Goal: Information Seeking & Learning: Learn about a topic

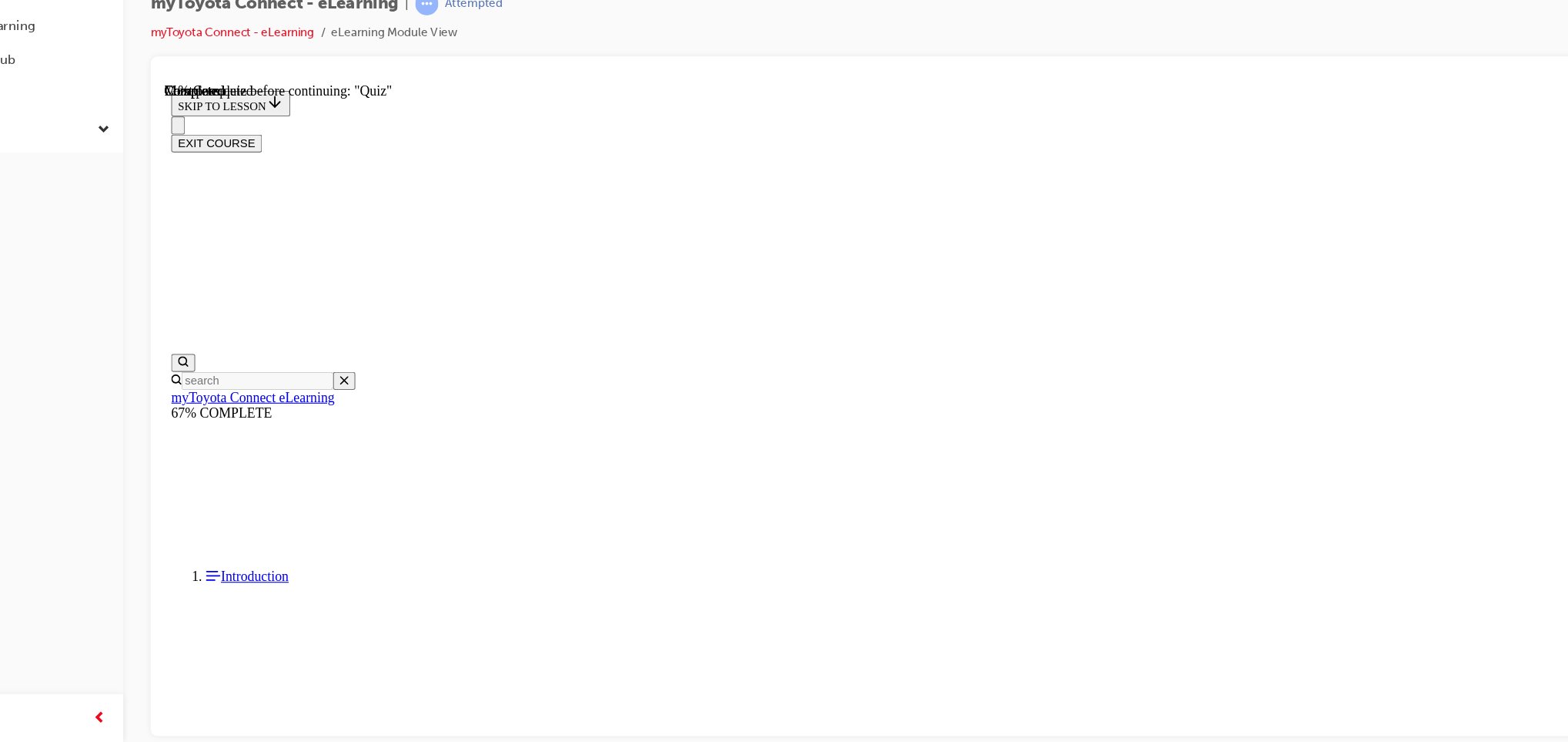
scroll to position [190, 0]
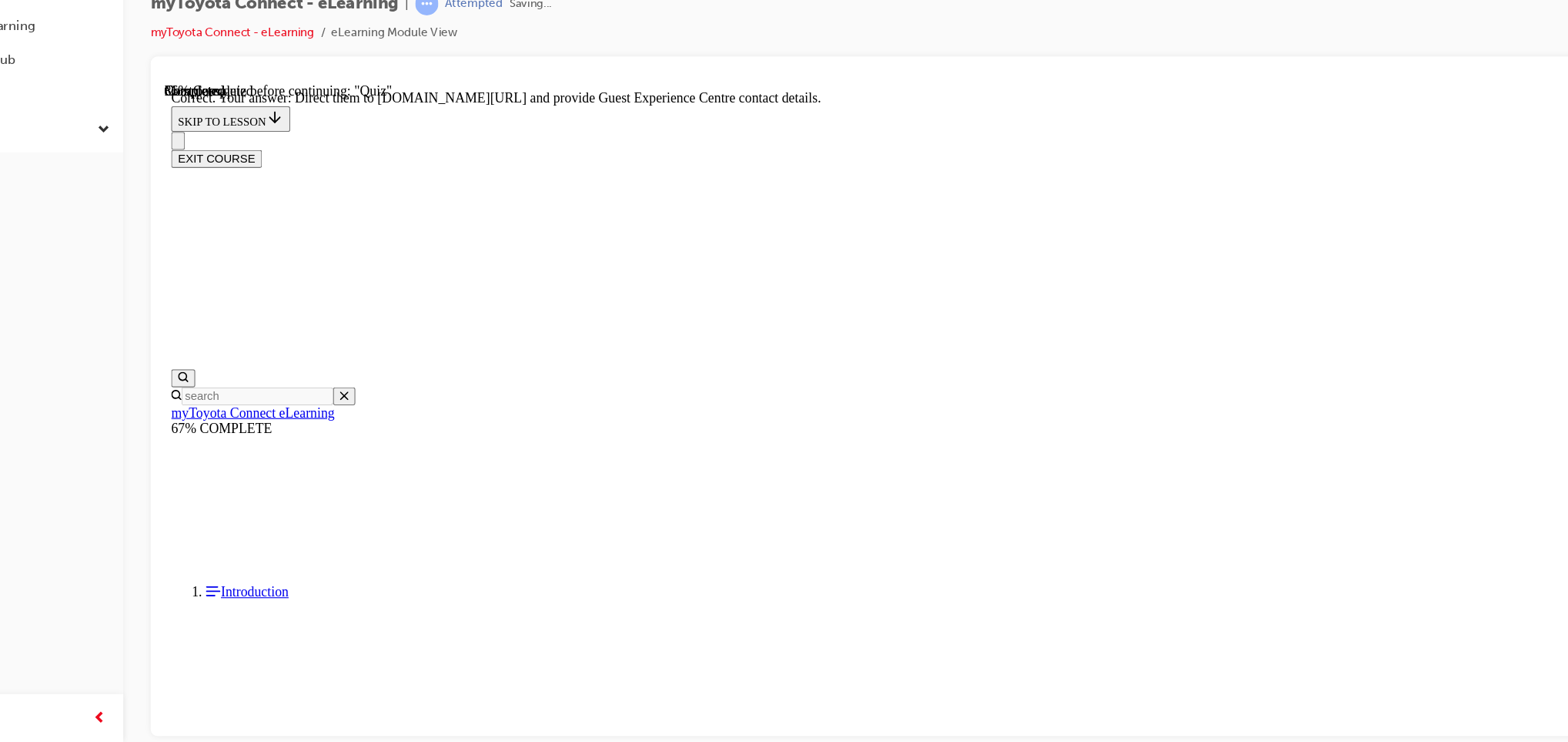
scroll to position [282, 0]
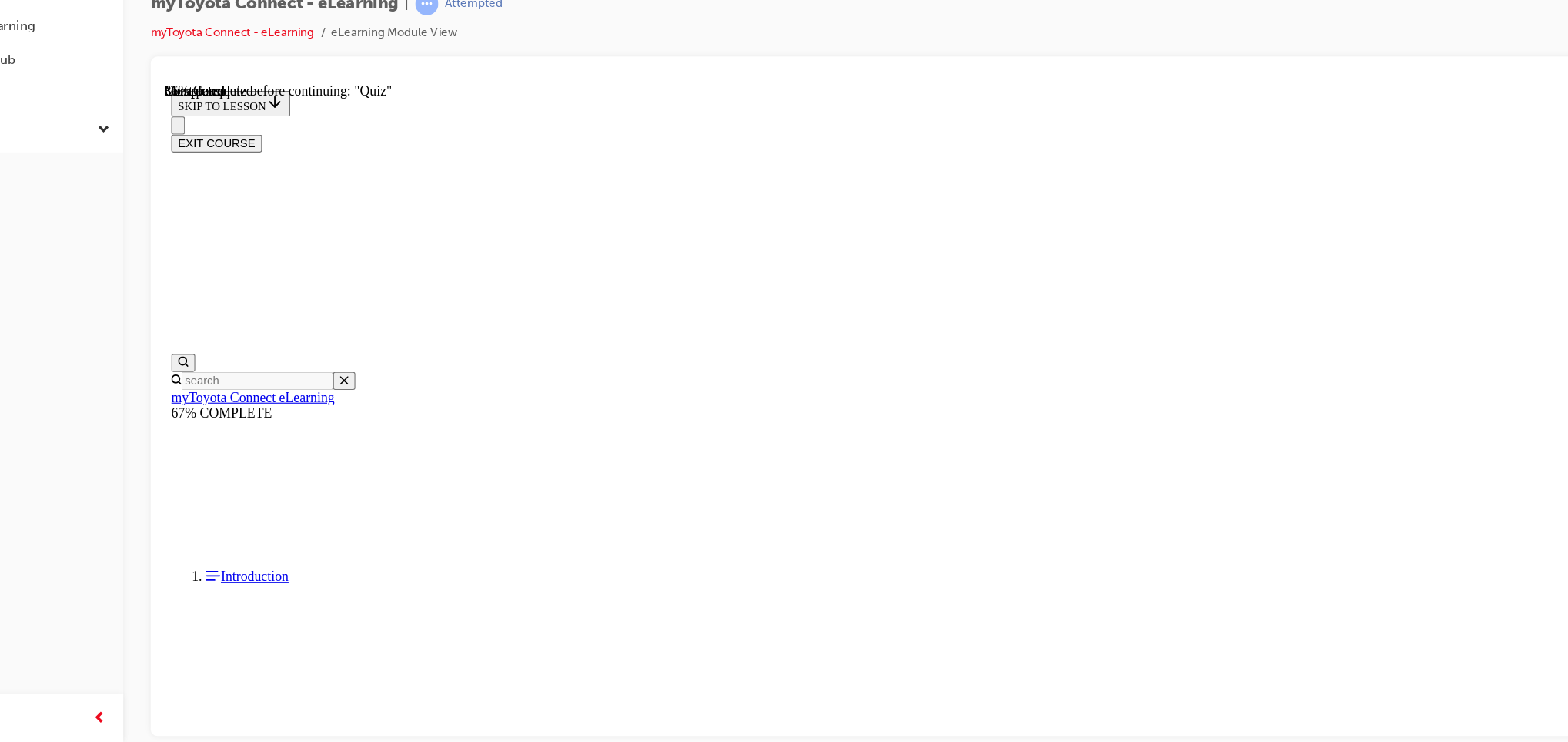
scroll to position [126, 0]
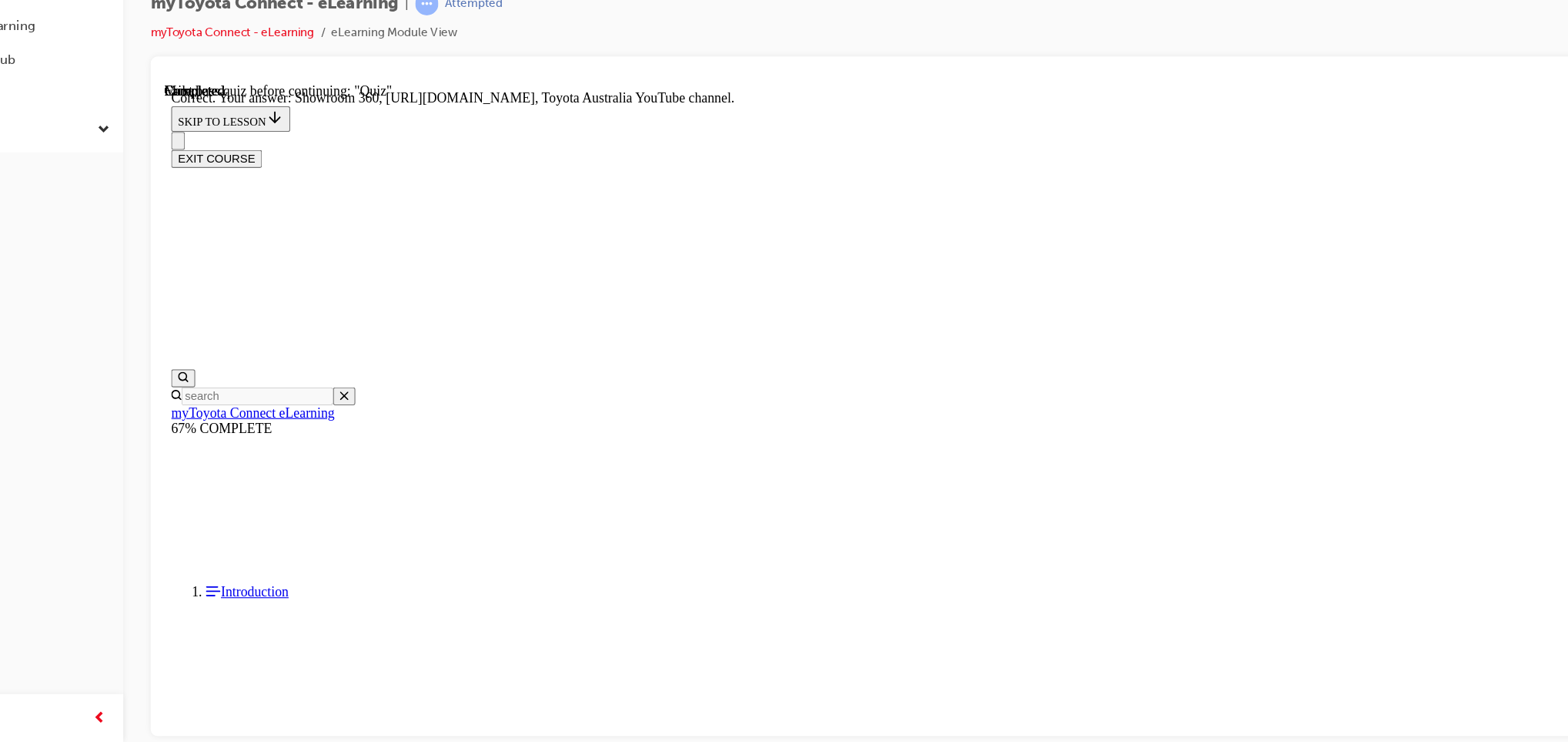
scroll to position [282, 0]
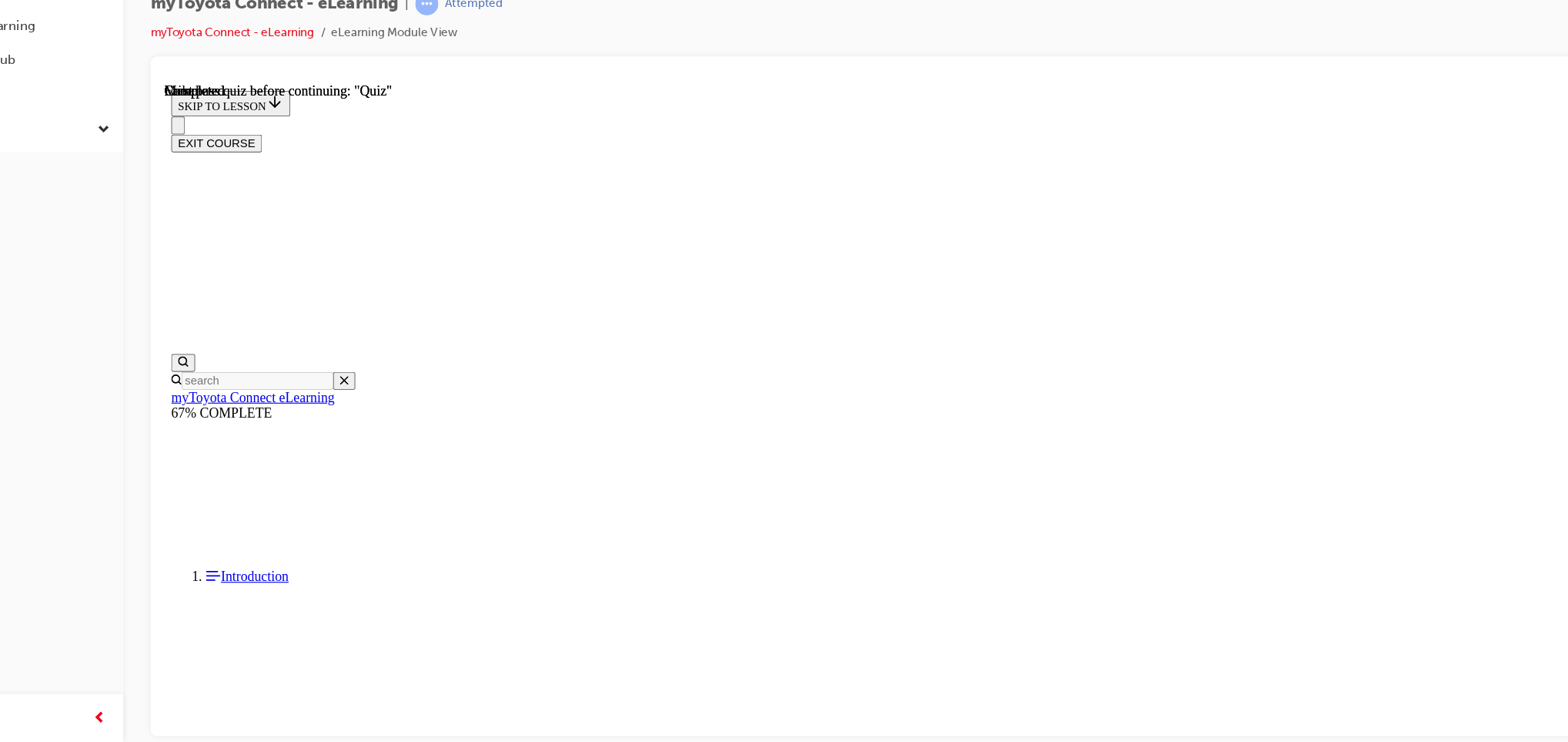
scroll to position [250, 0]
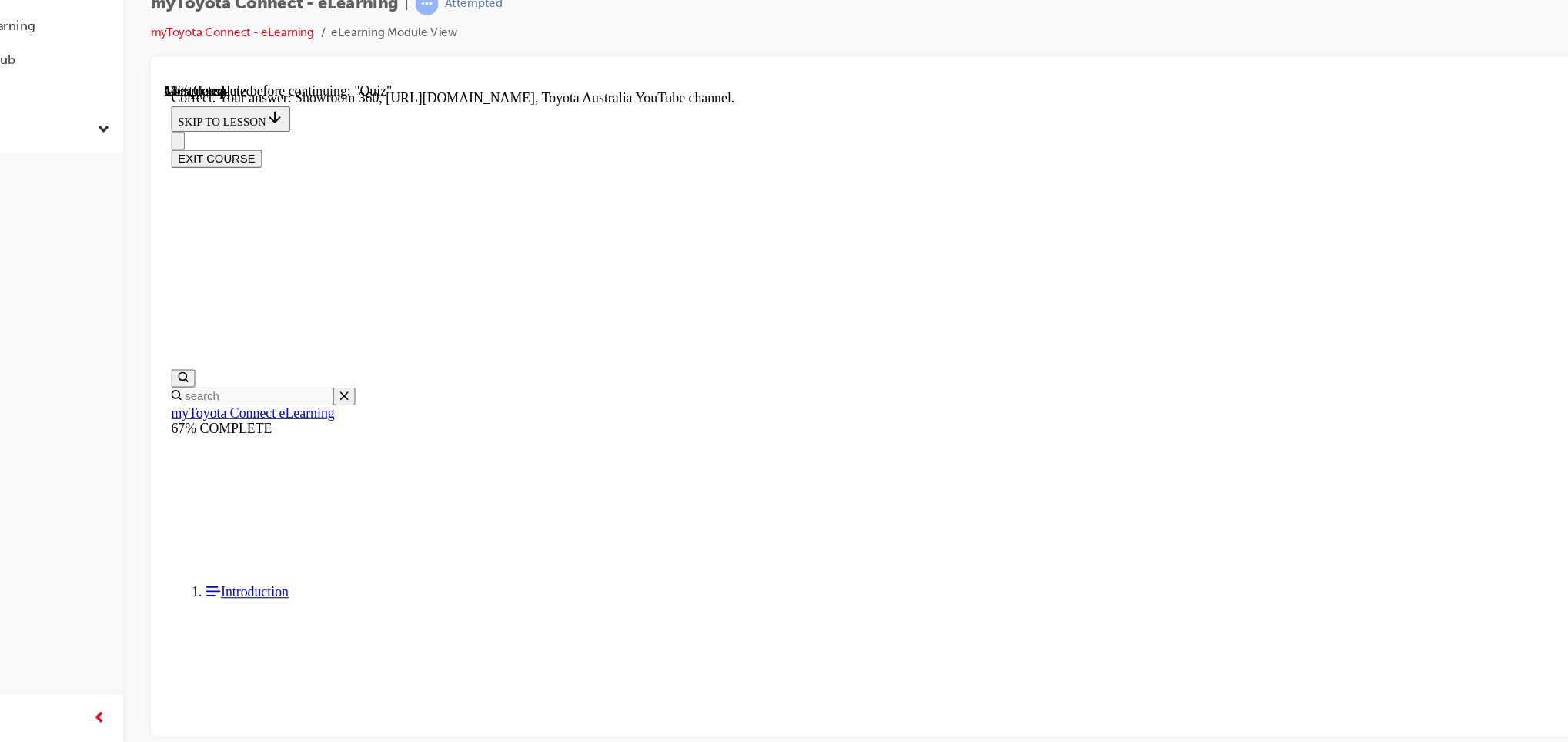
scroll to position [282, 0]
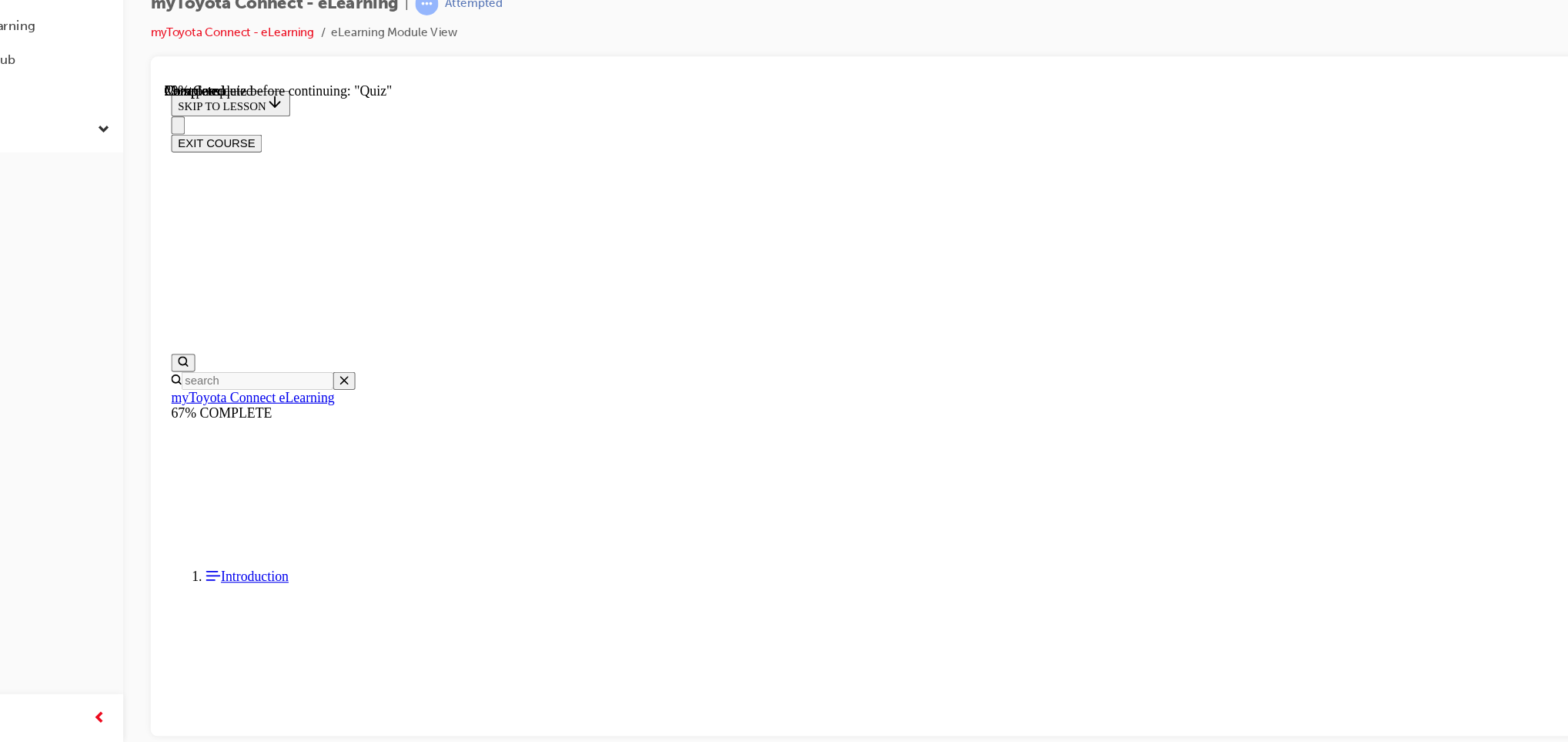
scroll to position [172, 0]
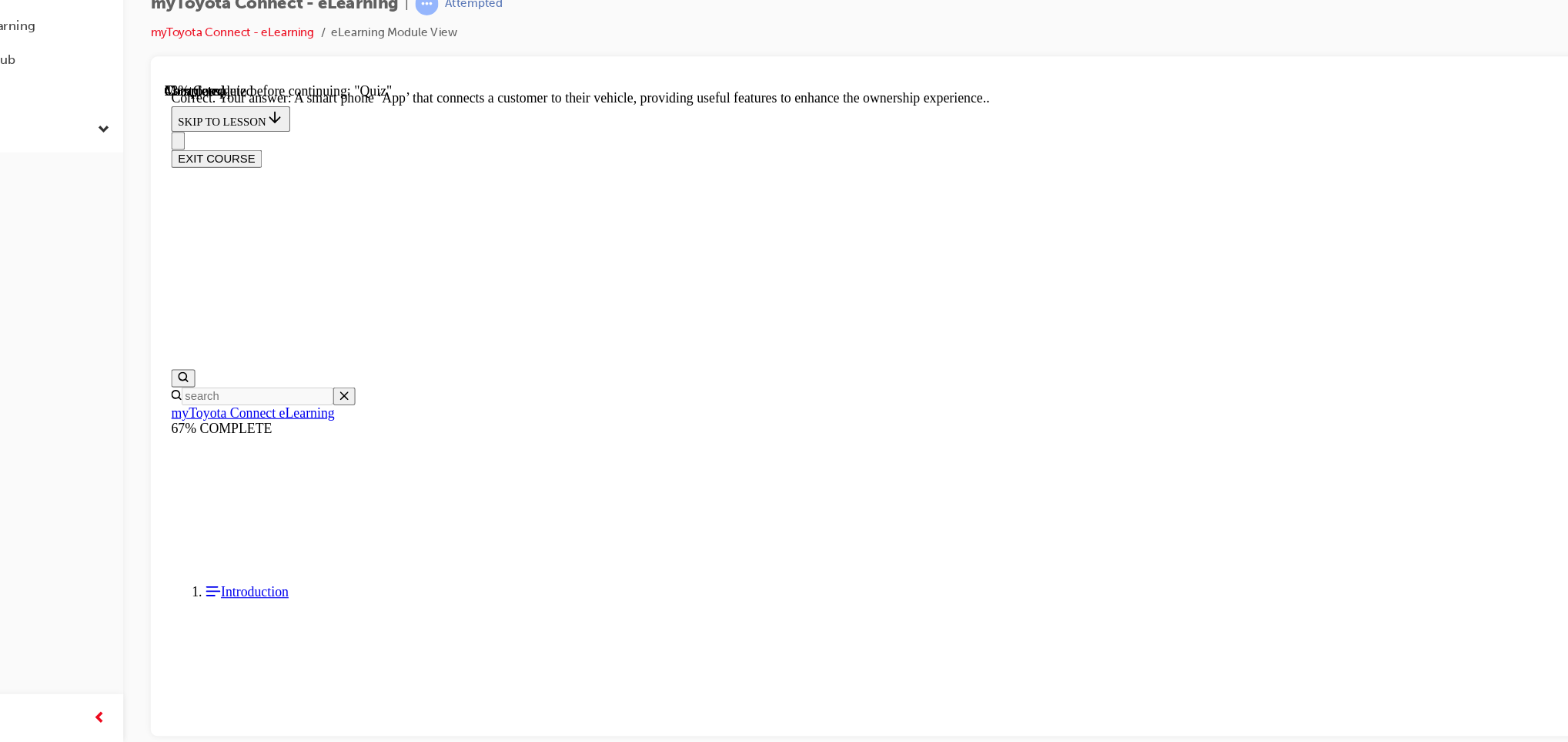
scroll to position [250, 0]
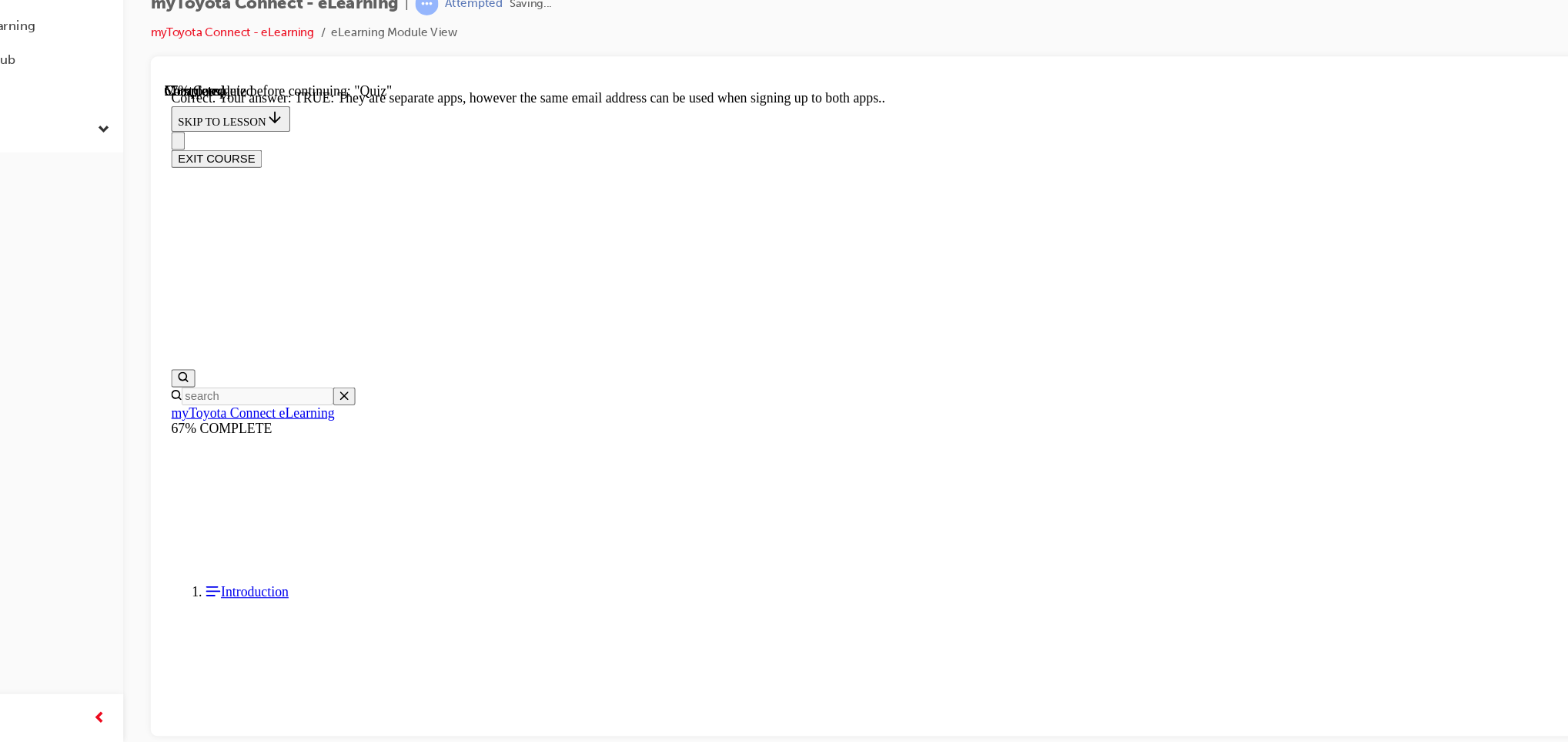
scroll to position [148, 0]
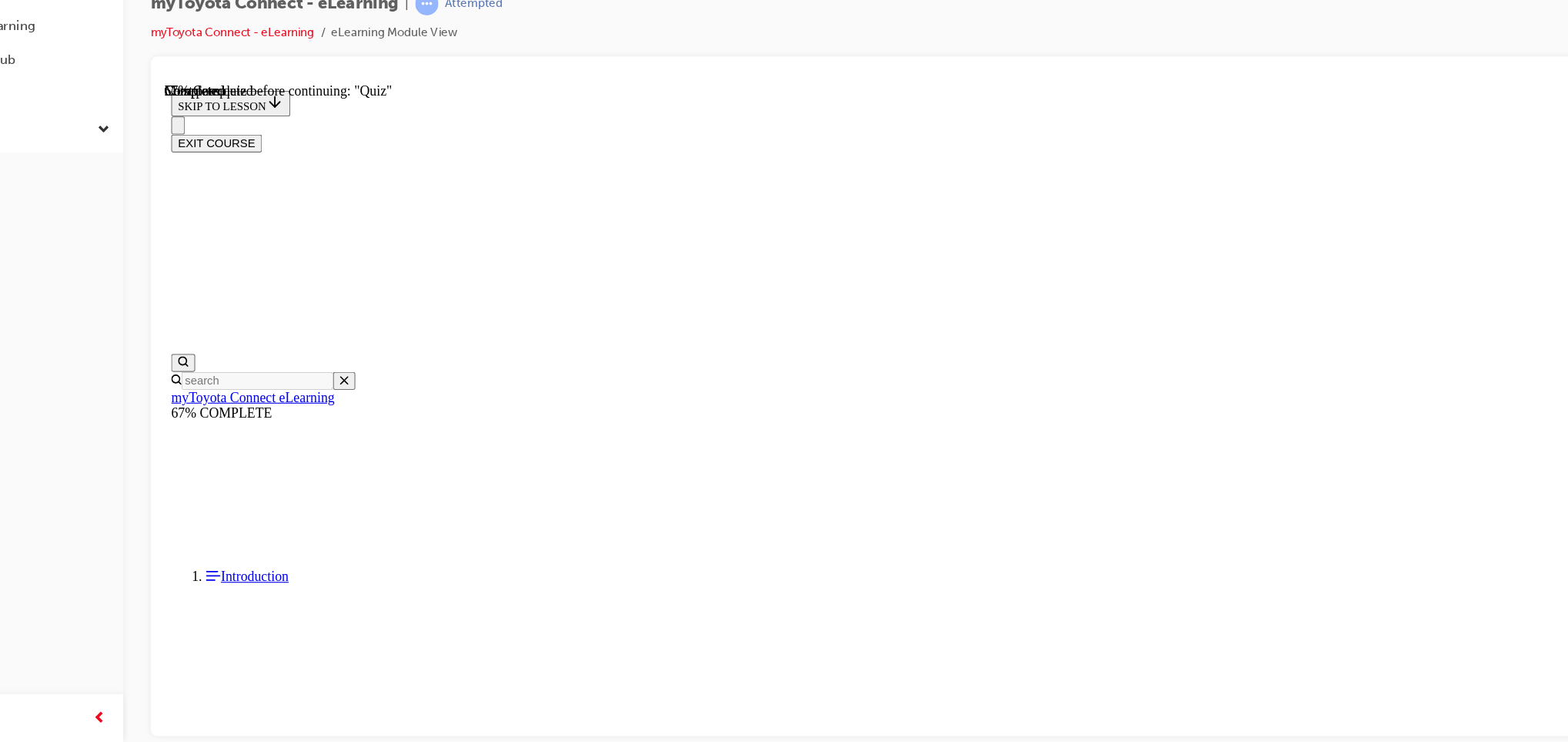
scroll to position [131, 0]
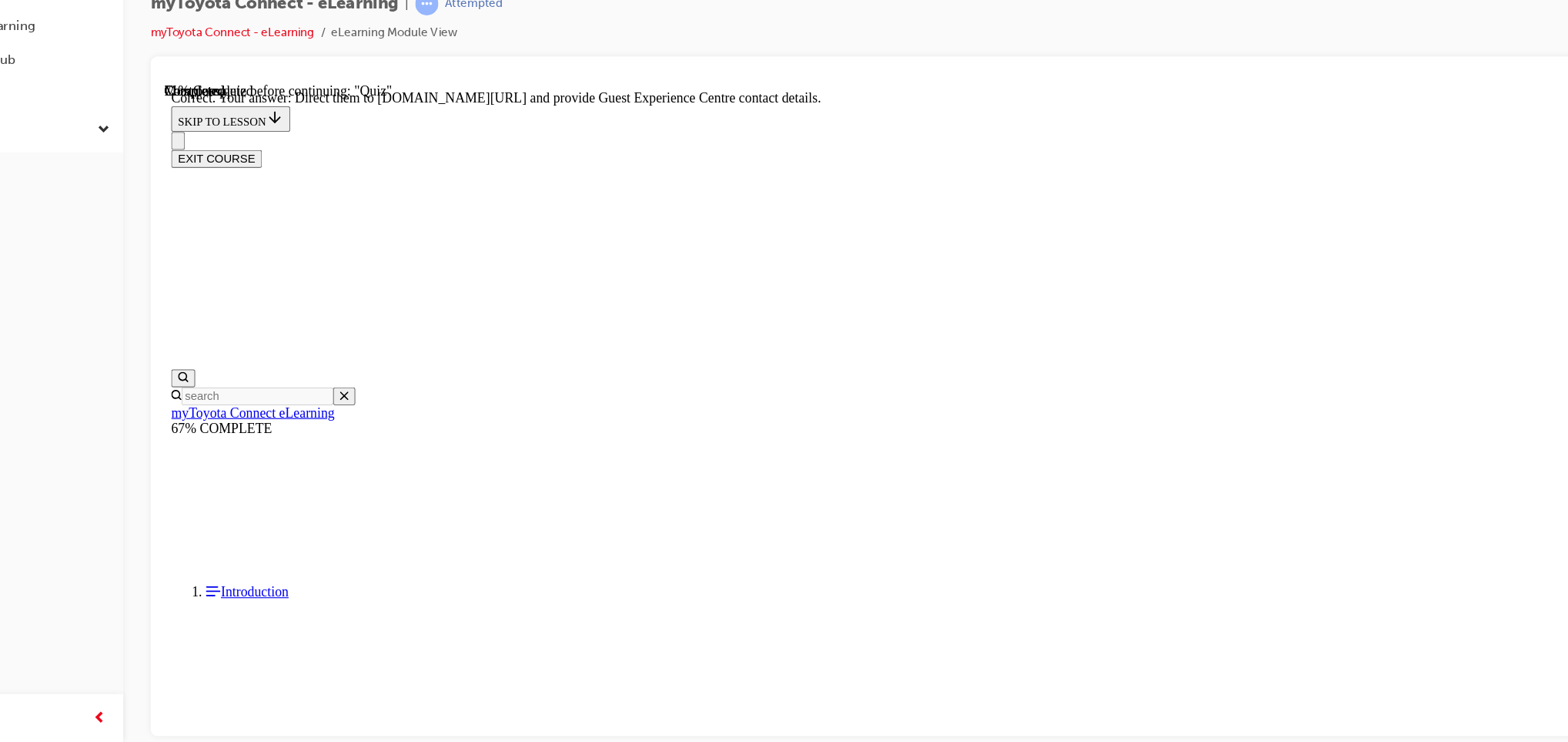
scroll to position [282, 0]
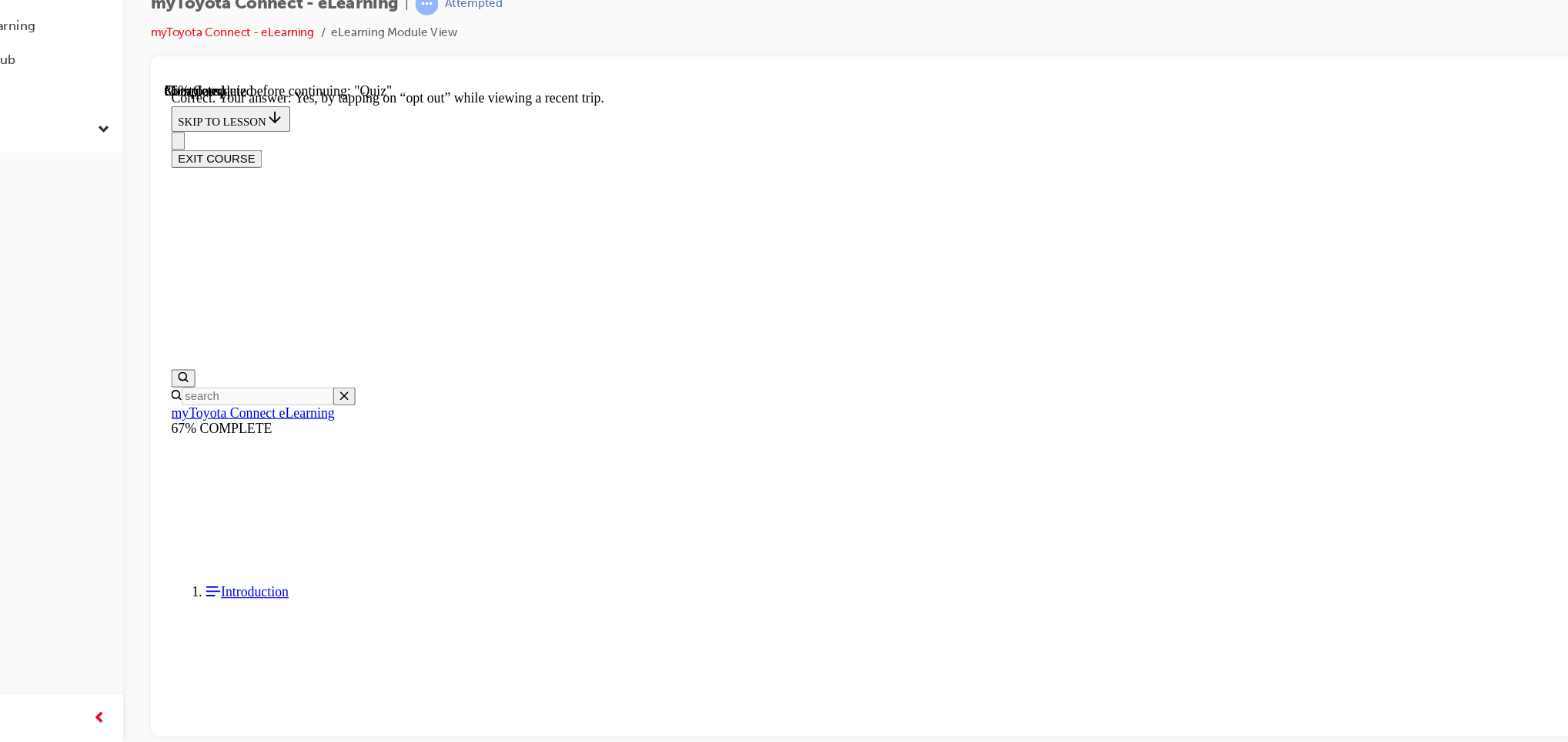
scroll to position [143, 0]
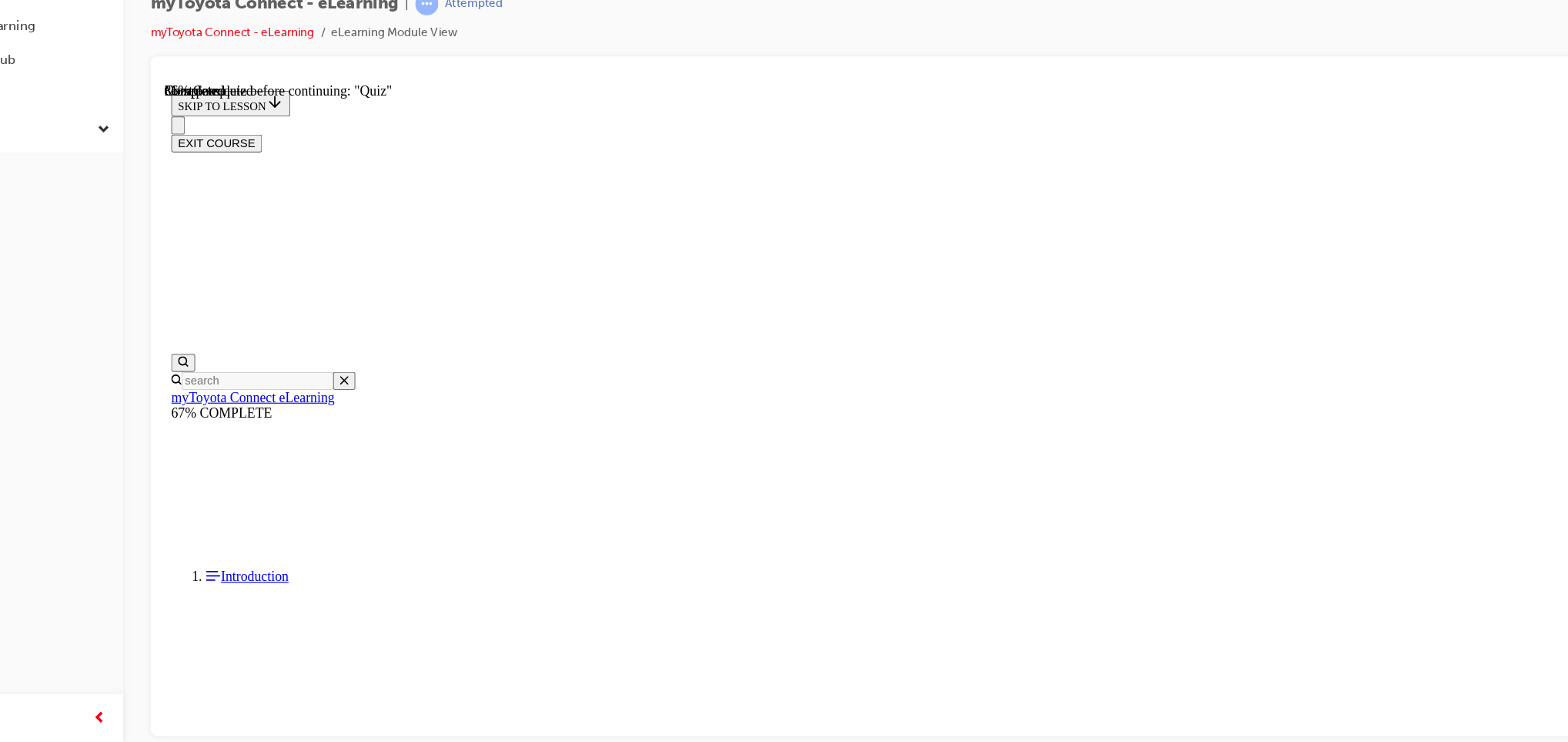
scroll to position [127, 0]
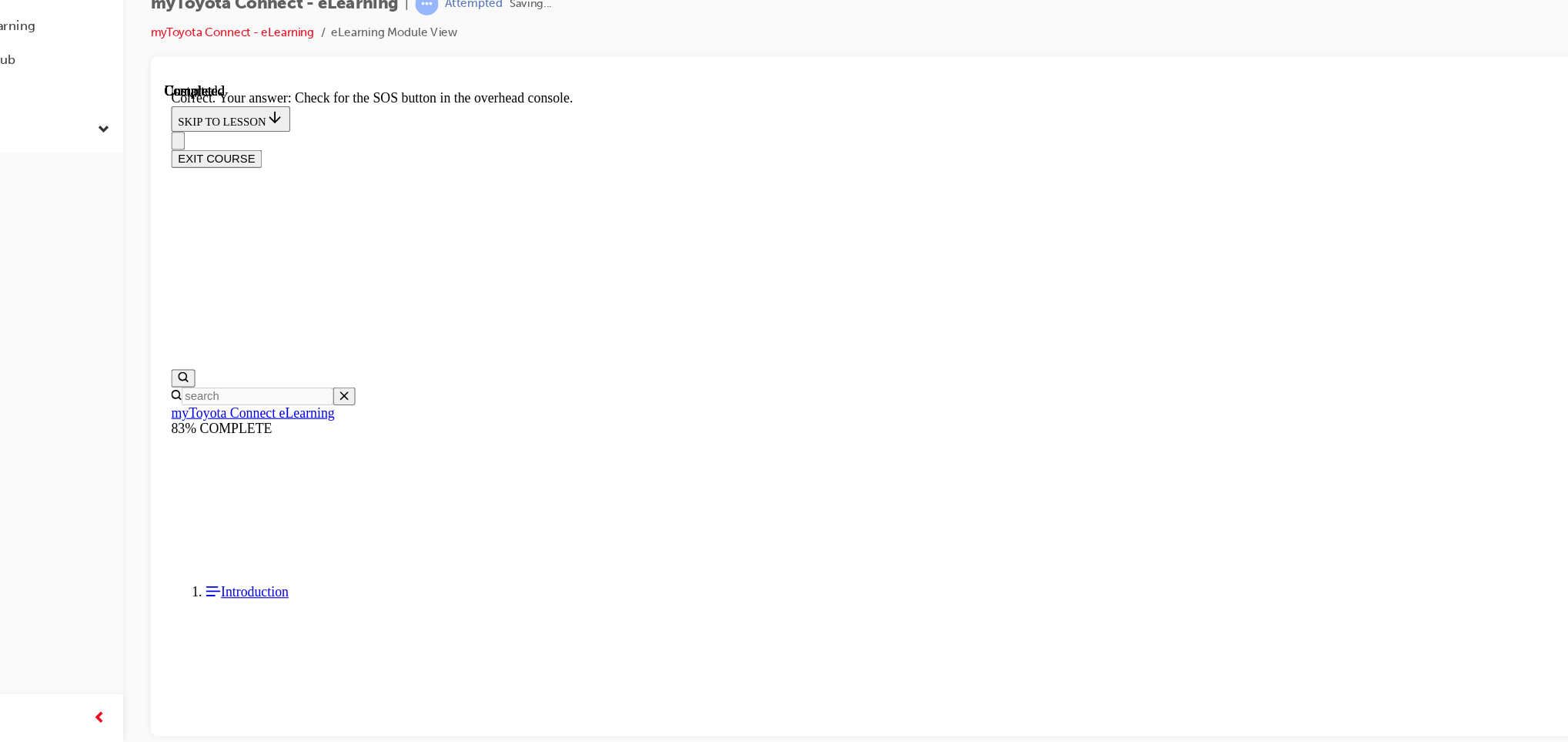
scroll to position [204, 0]
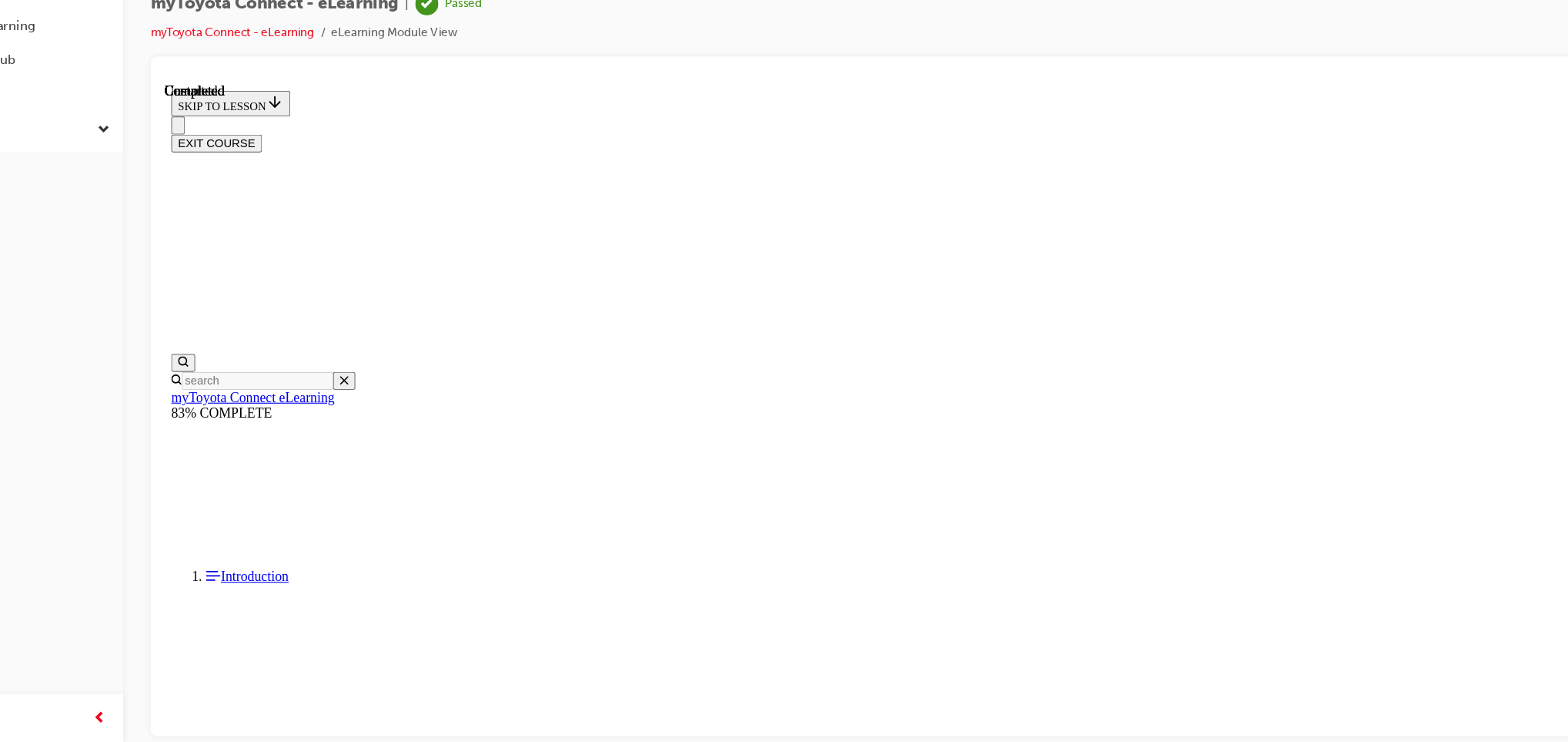
scroll to position [250, 0]
click at [252, 129] on button "EXIT COURSE" at bounding box center [211, 137] width 81 height 16
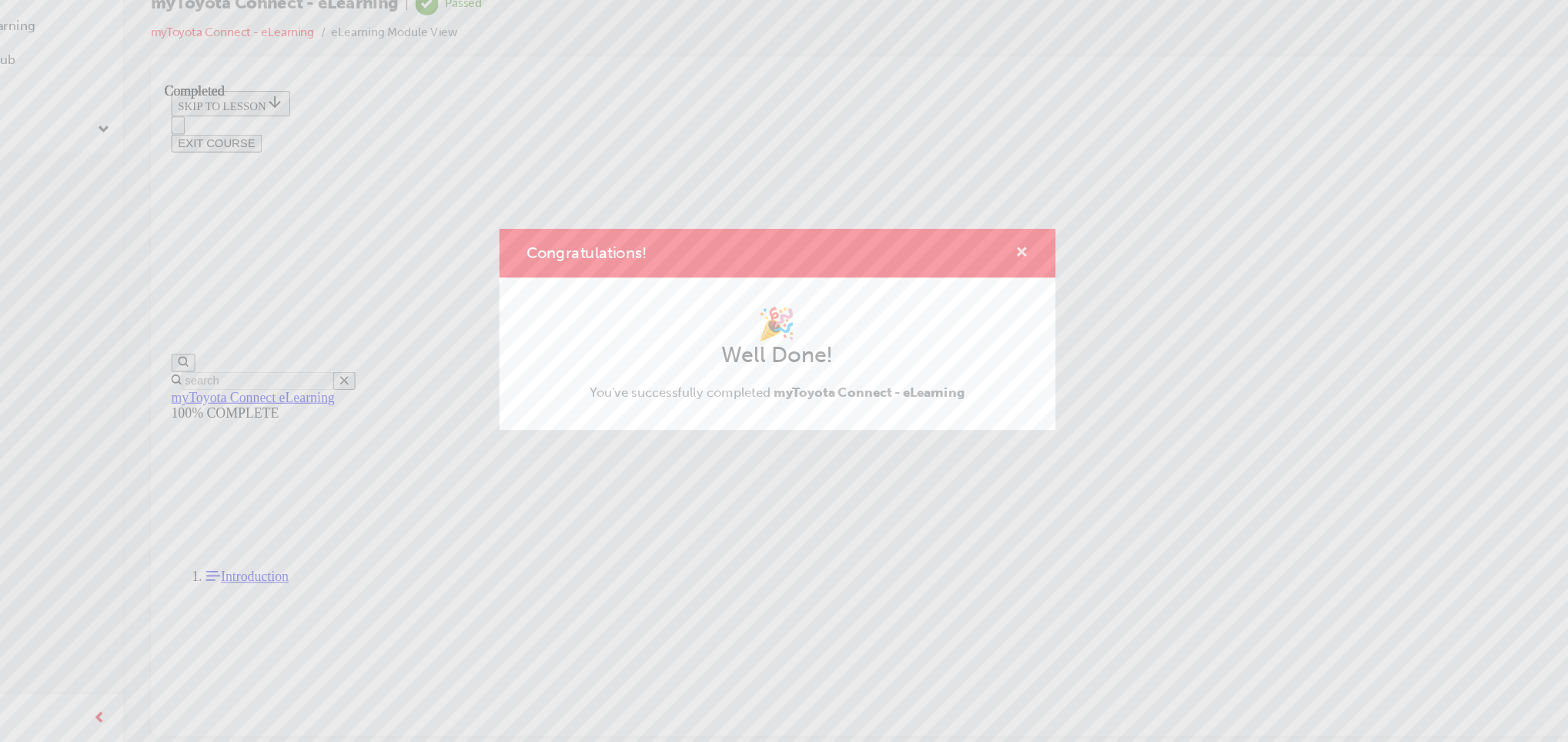
click at [1004, 298] on span "cross-icon" at bounding box center [1004, 303] width 12 height 14
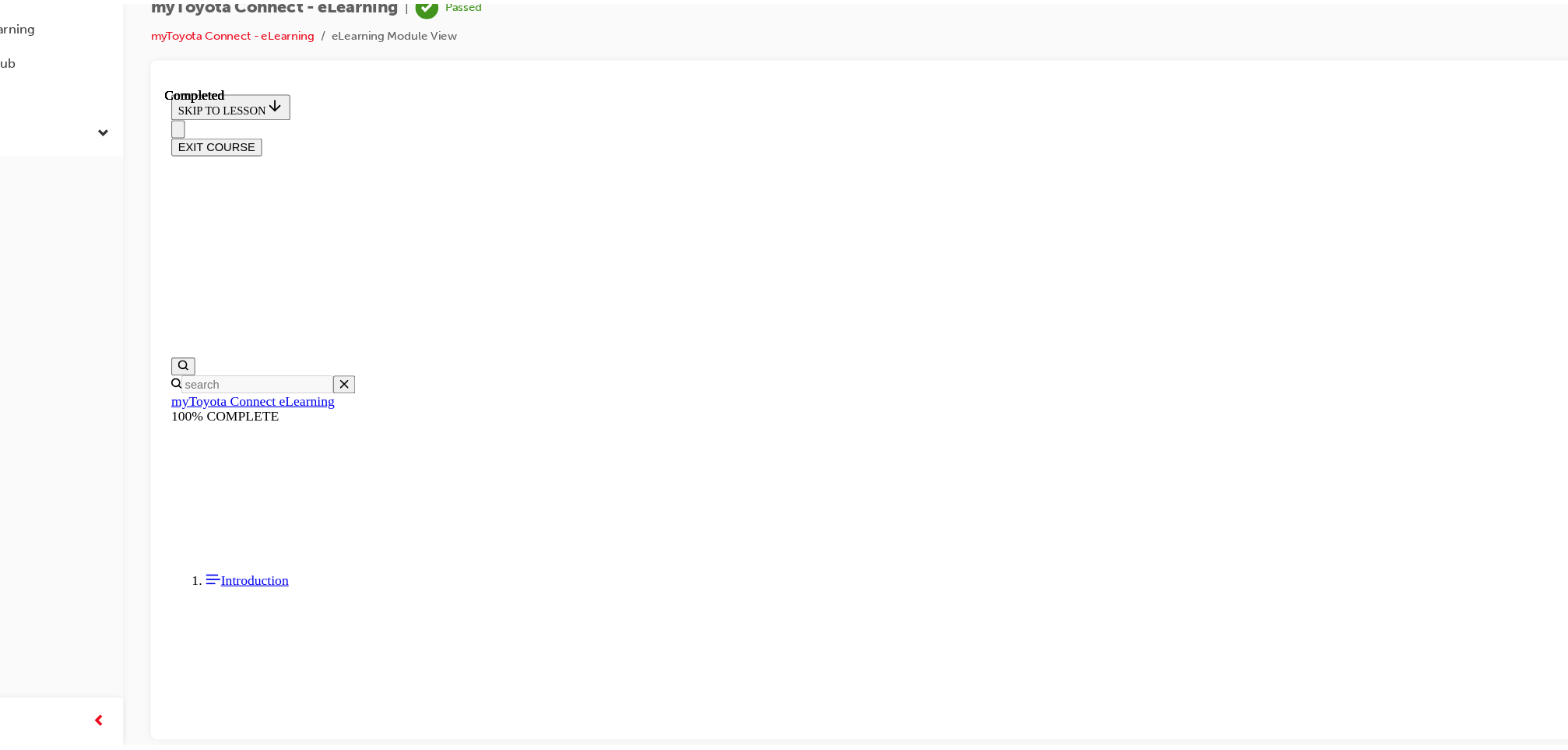
scroll to position [0, 0]
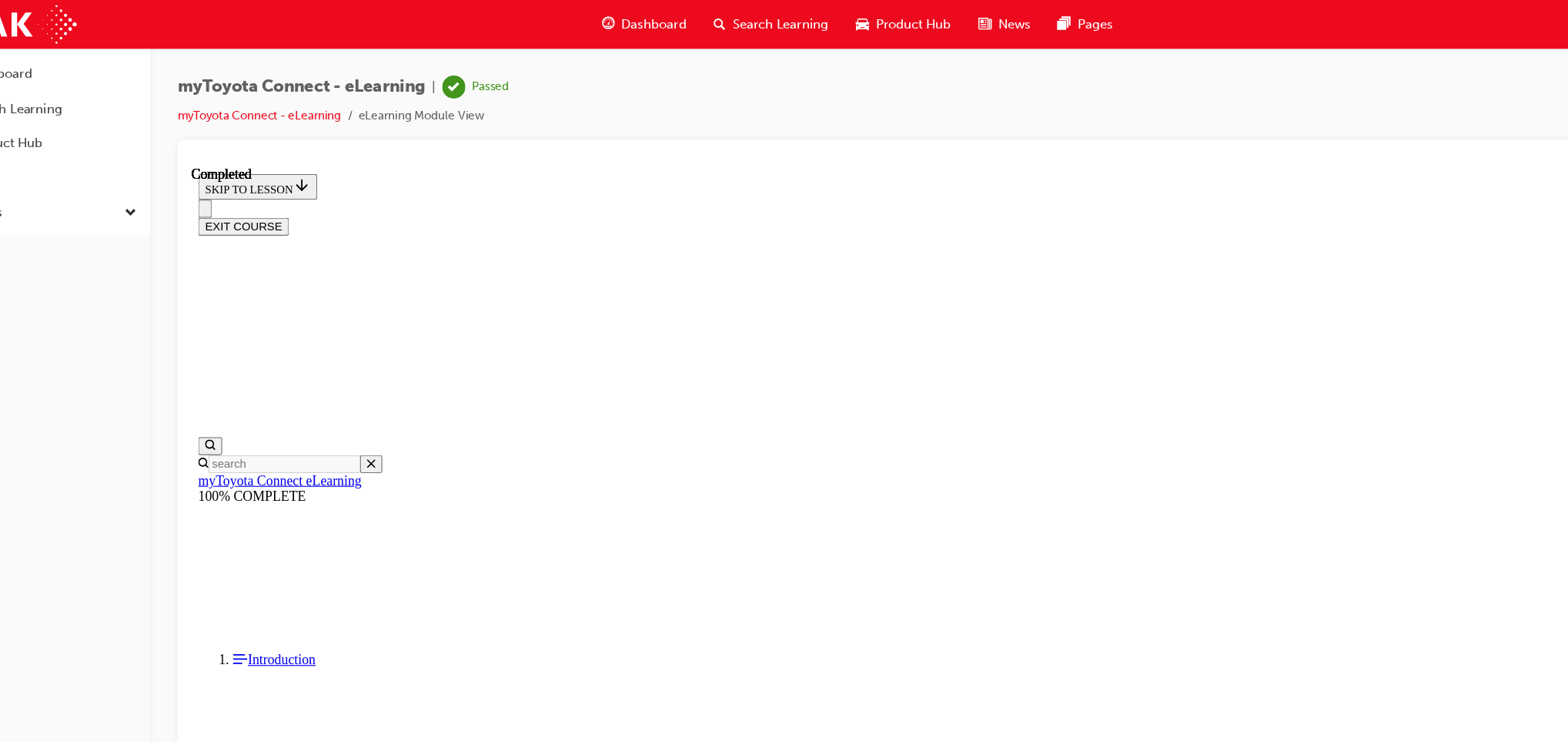
click at [745, 34] on div "Search Learning" at bounding box center [754, 21] width 128 height 31
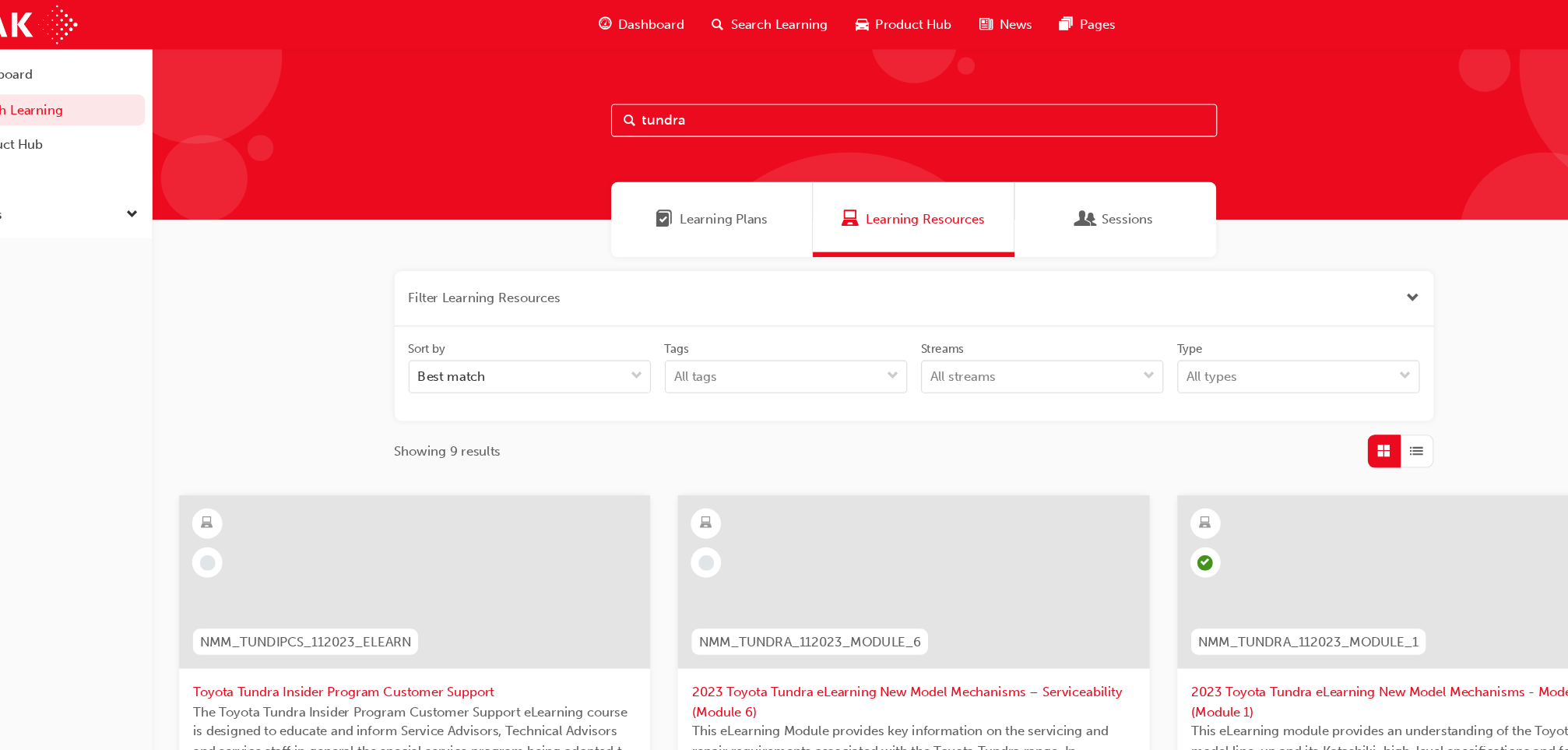
click at [683, 118] on input "tundra" at bounding box center [883, 108] width 545 height 30
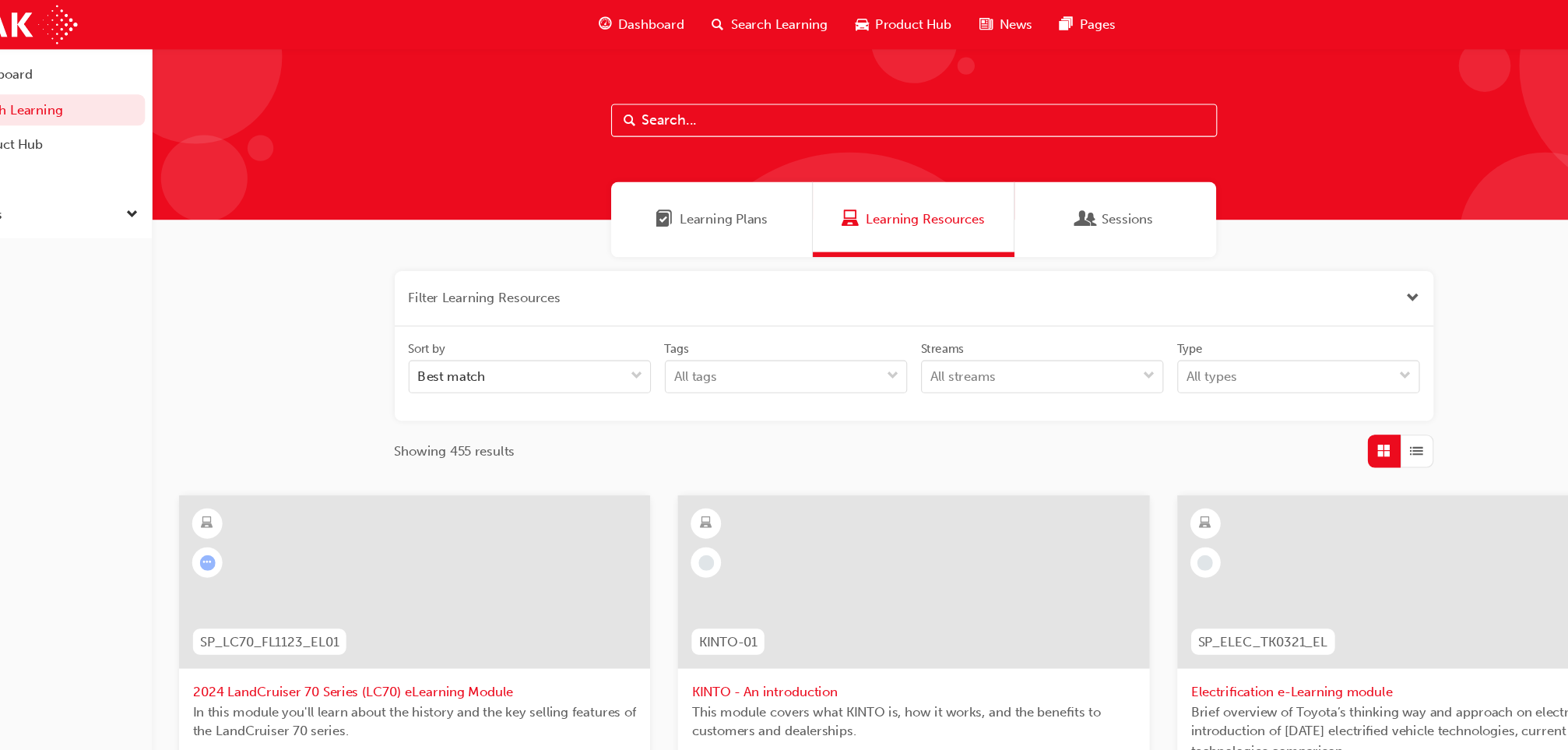
click at [685, 200] on span "Learning Plans" at bounding box center [712, 197] width 80 height 18
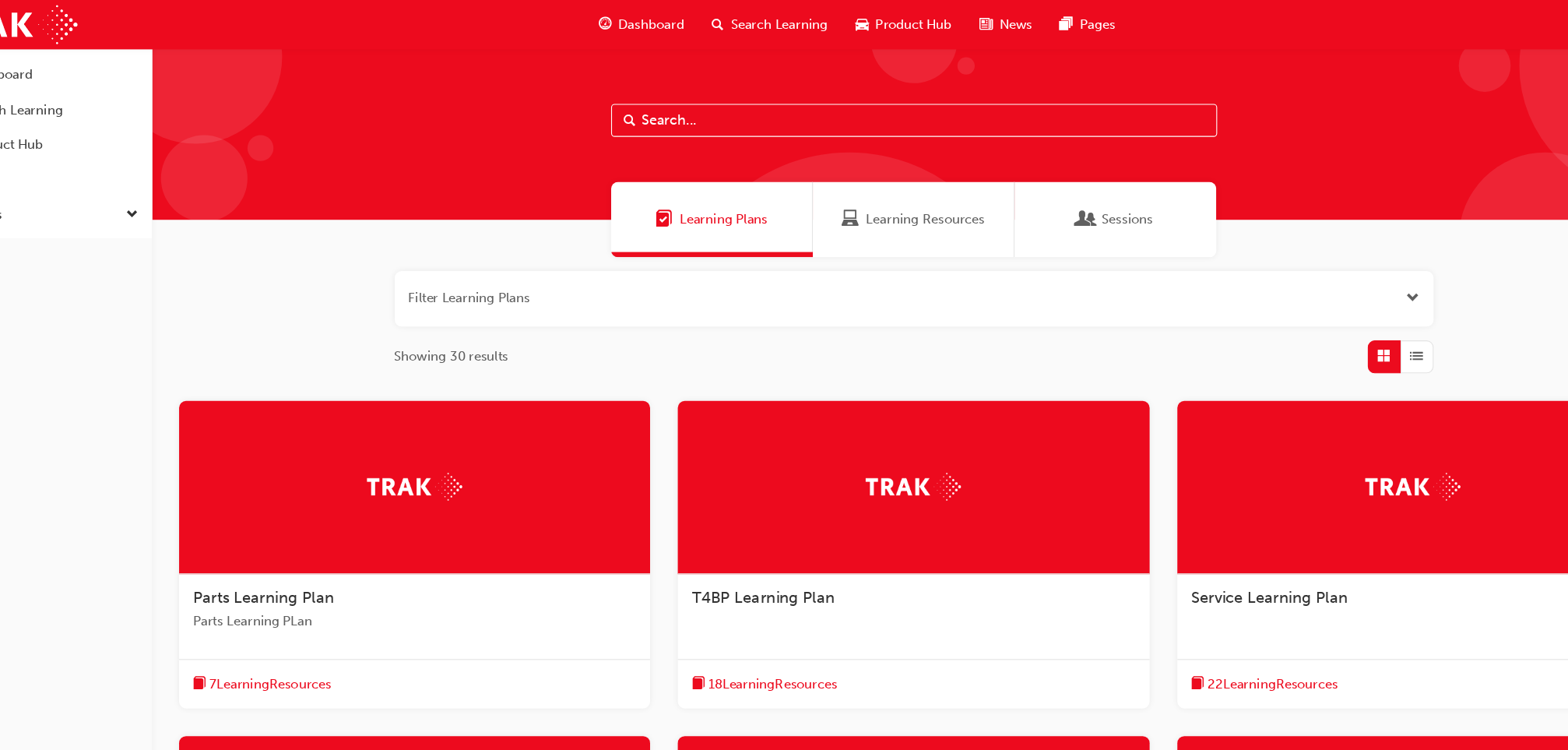
click at [845, 200] on span "Learning Resources" at bounding box center [894, 197] width 106 height 18
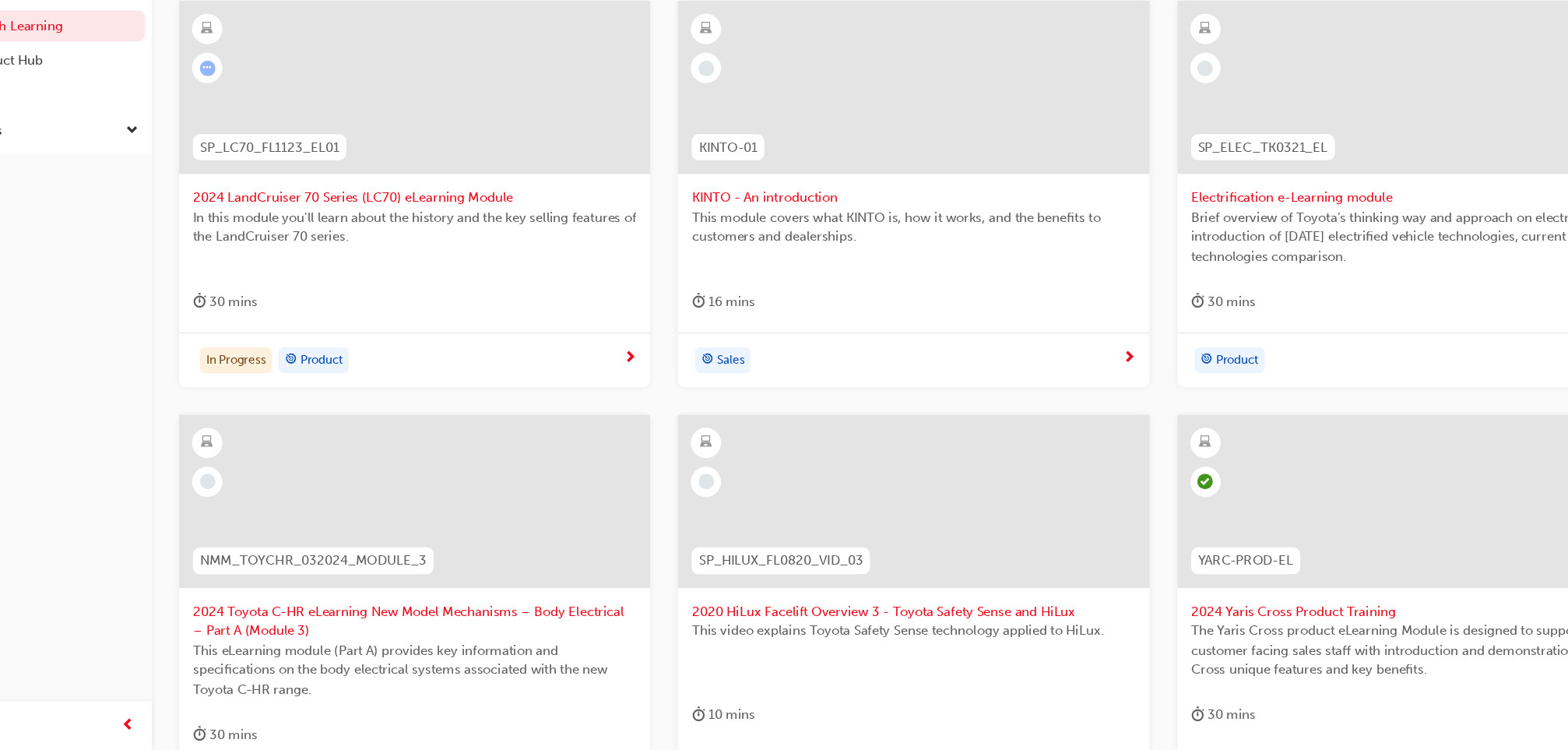
scroll to position [622, 0]
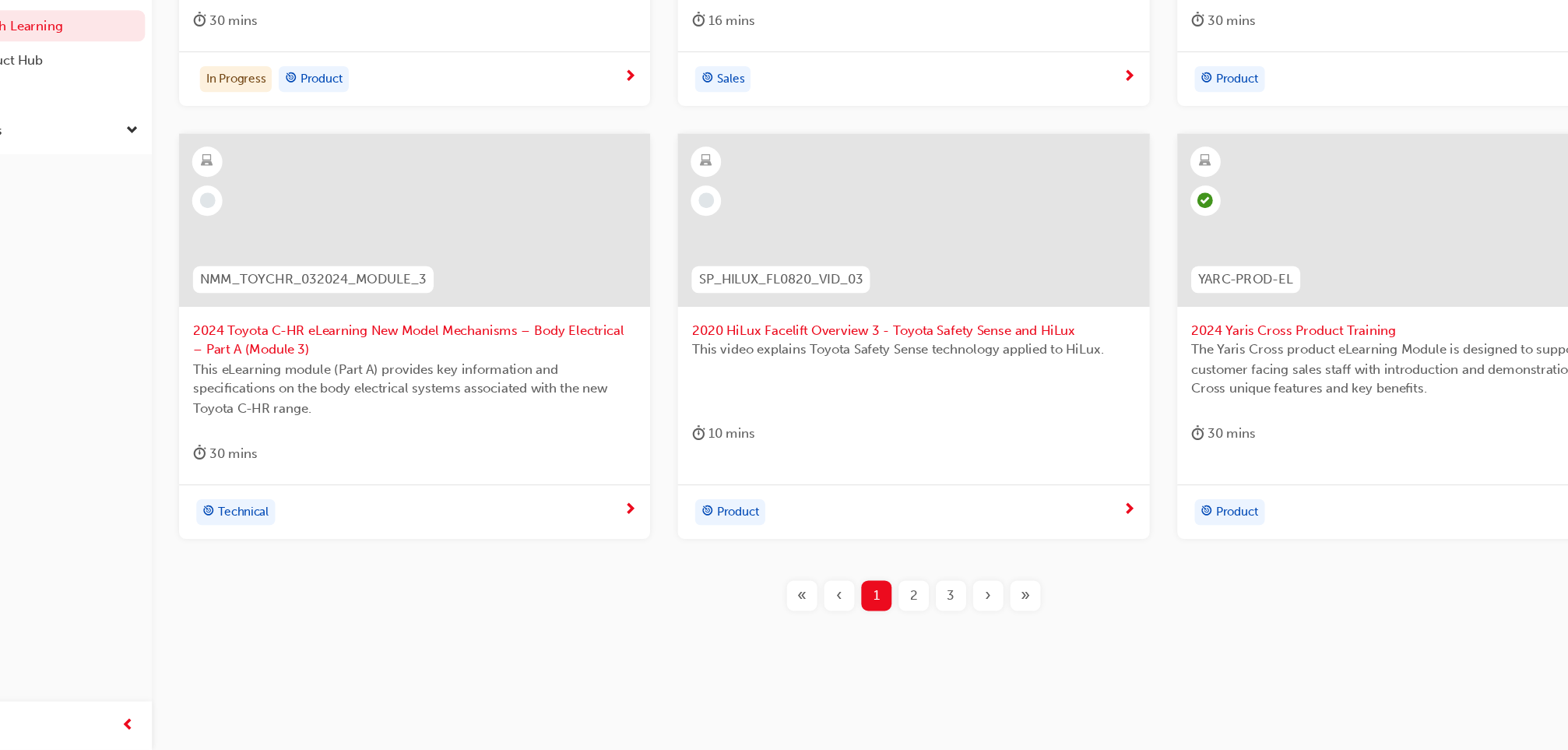
click at [883, 609] on span "2" at bounding box center [883, 610] width 7 height 18
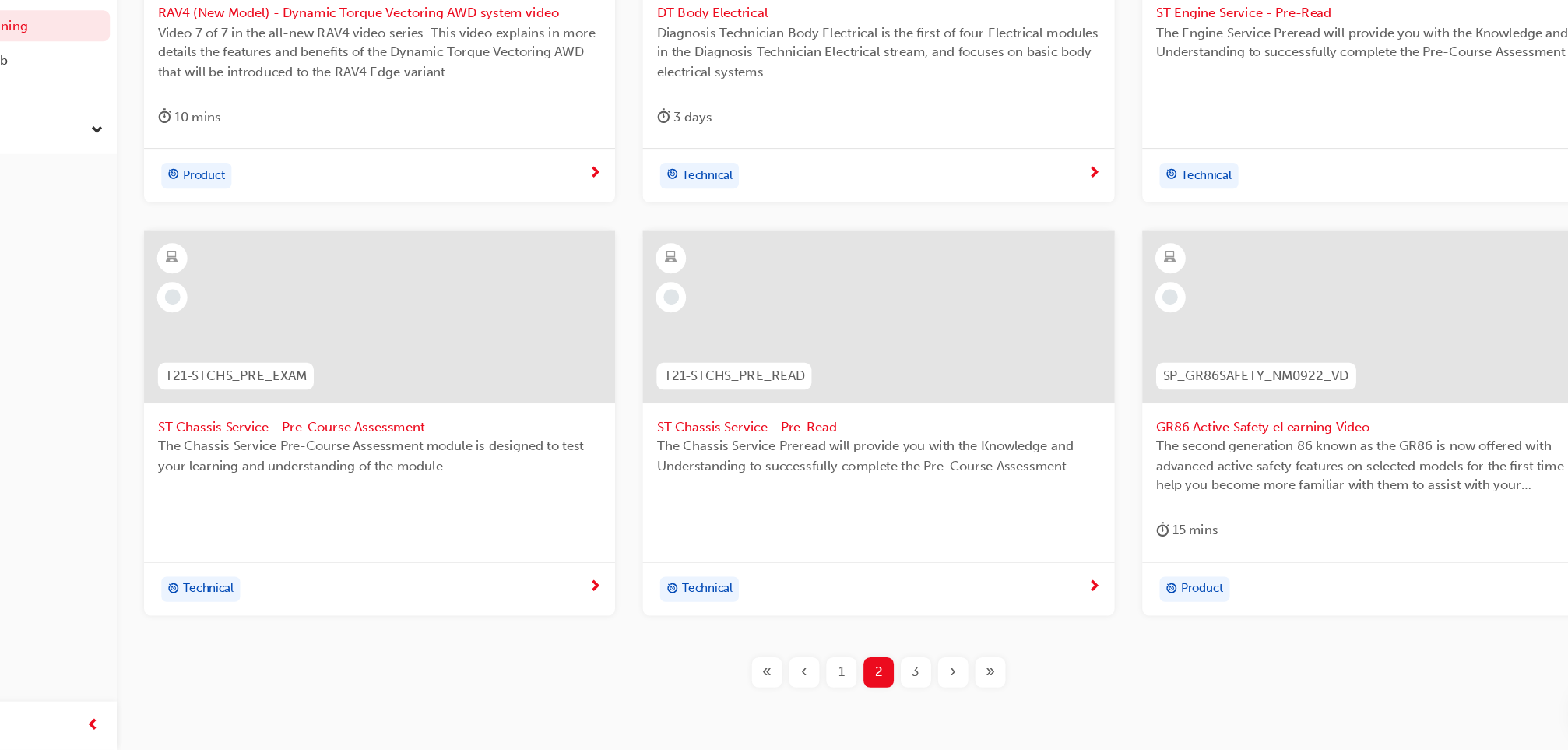
scroll to position [536, 0]
click at [908, 685] on div "3" at bounding box center [917, 680] width 27 height 27
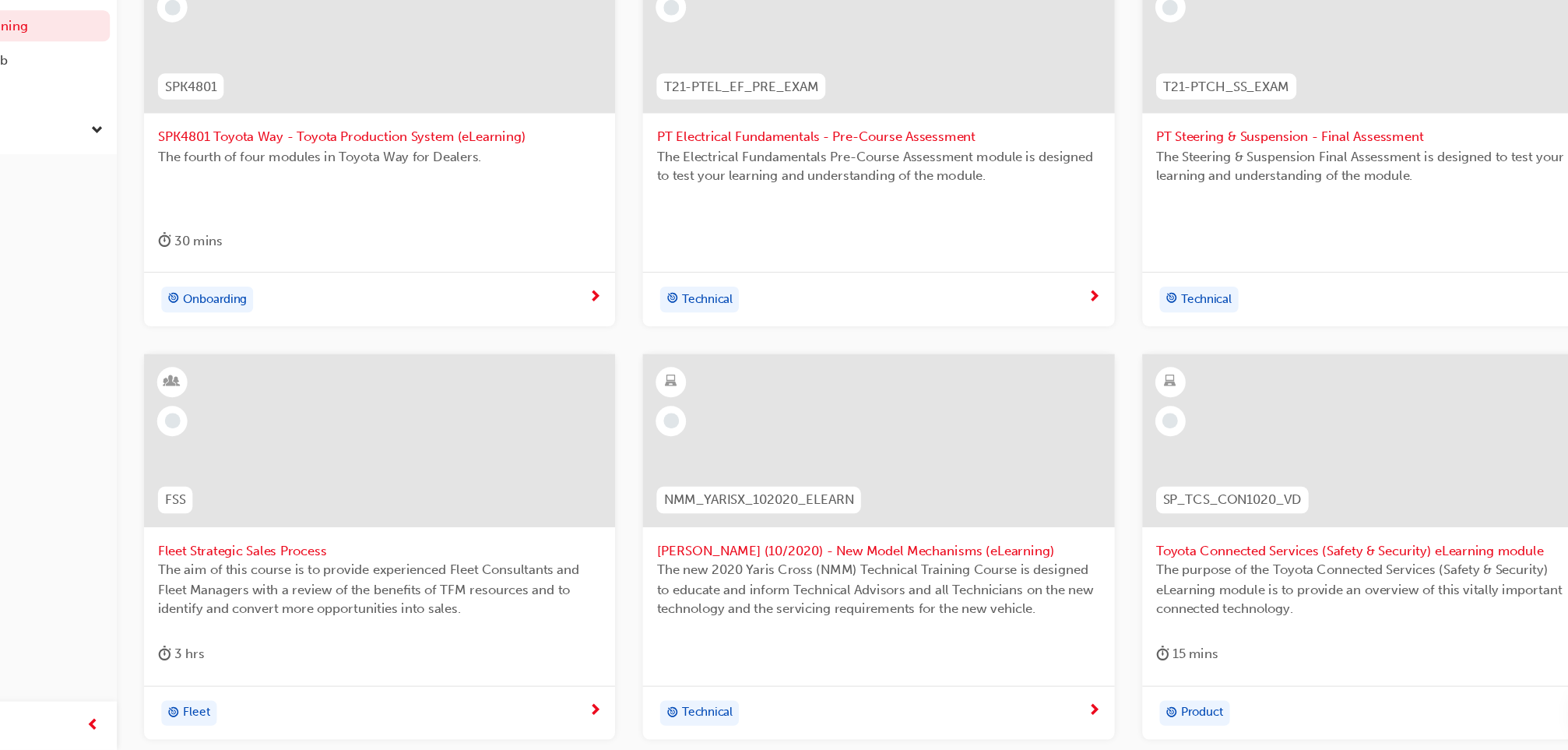
scroll to position [425, 0]
click at [1245, 549] on div at bounding box center [1332, 483] width 398 height 156
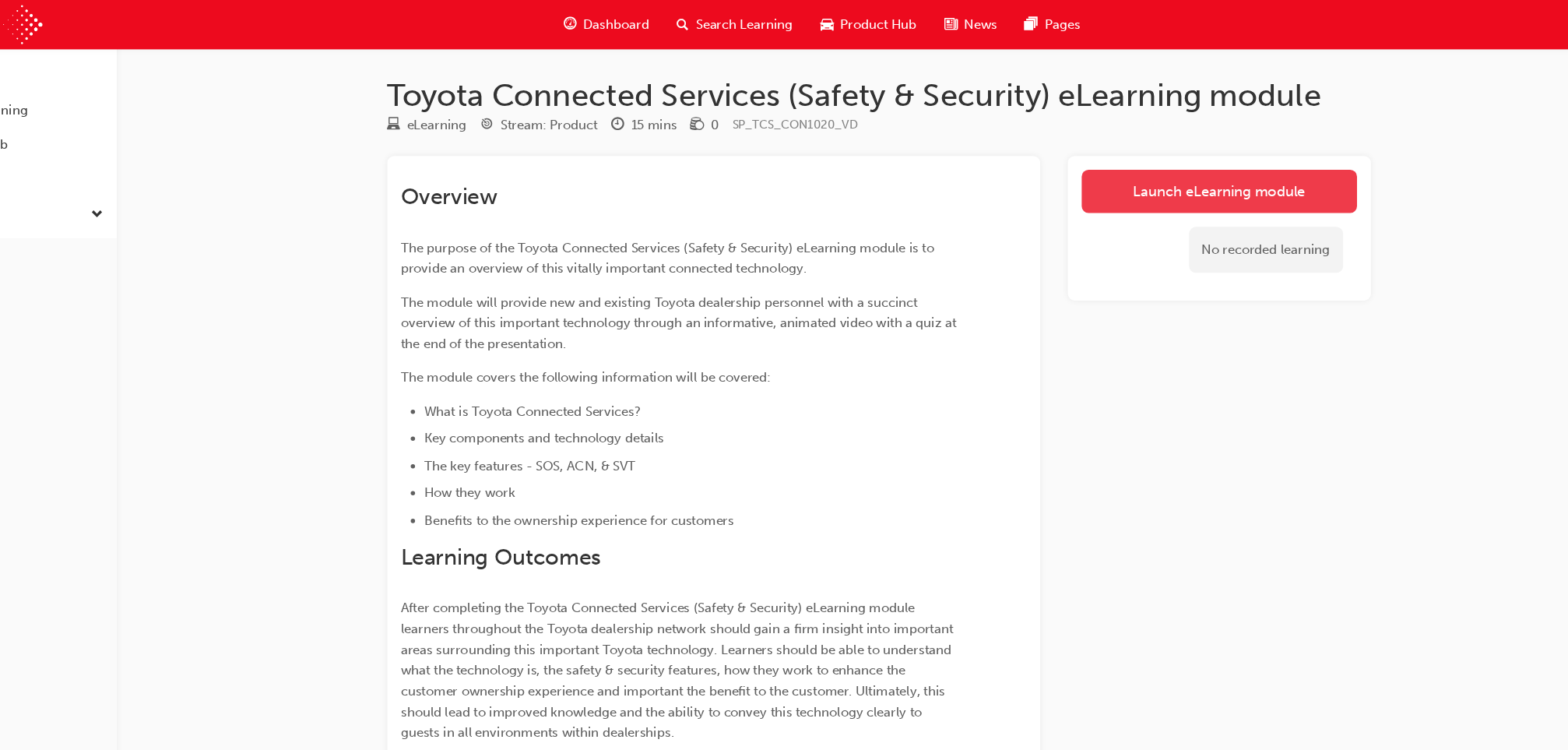
click at [1101, 175] on link "Launch eLearning module" at bounding box center [1189, 171] width 248 height 39
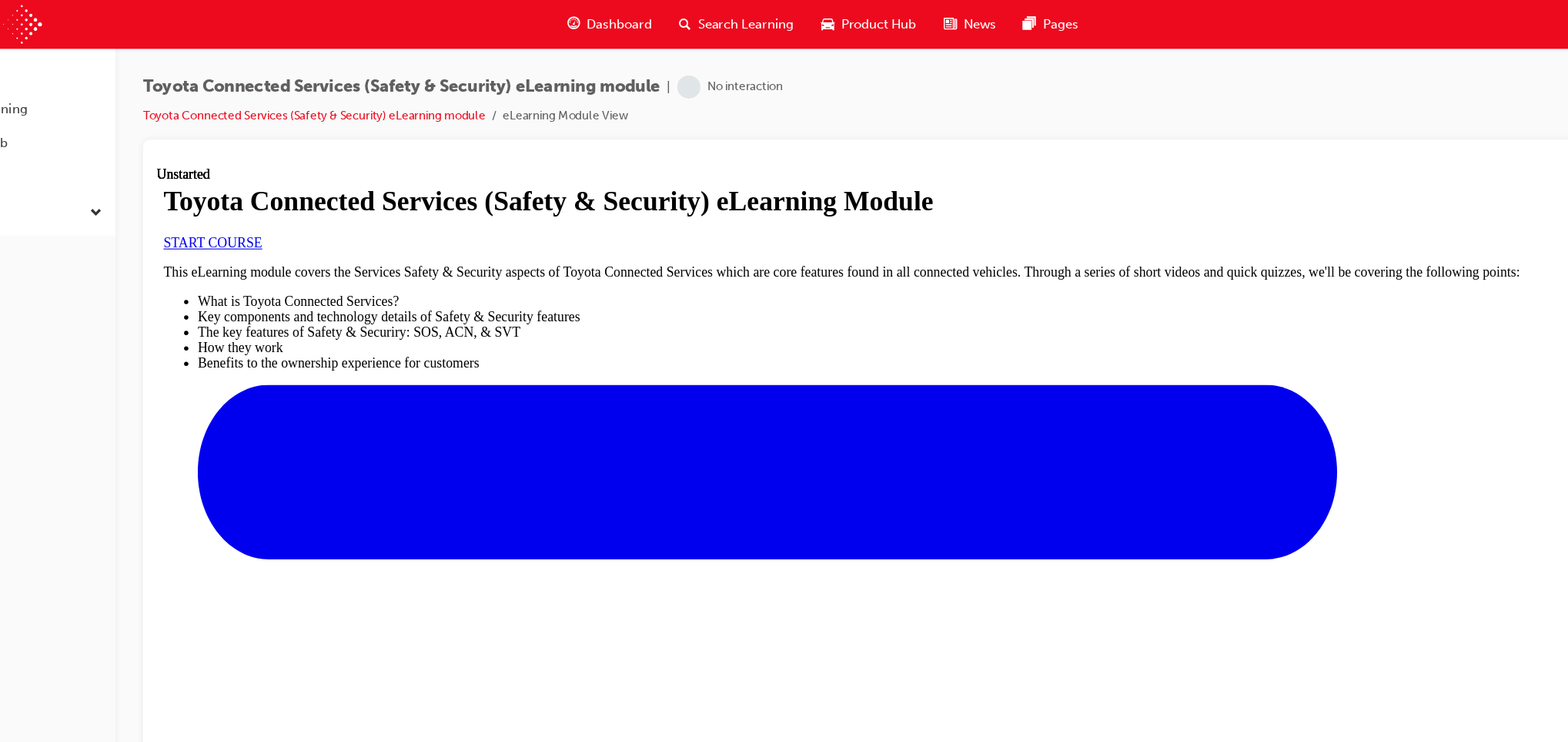
scroll to position [36, 0]
click at [251, 241] on link "START COURSE" at bounding box center [207, 234] width 88 height 13
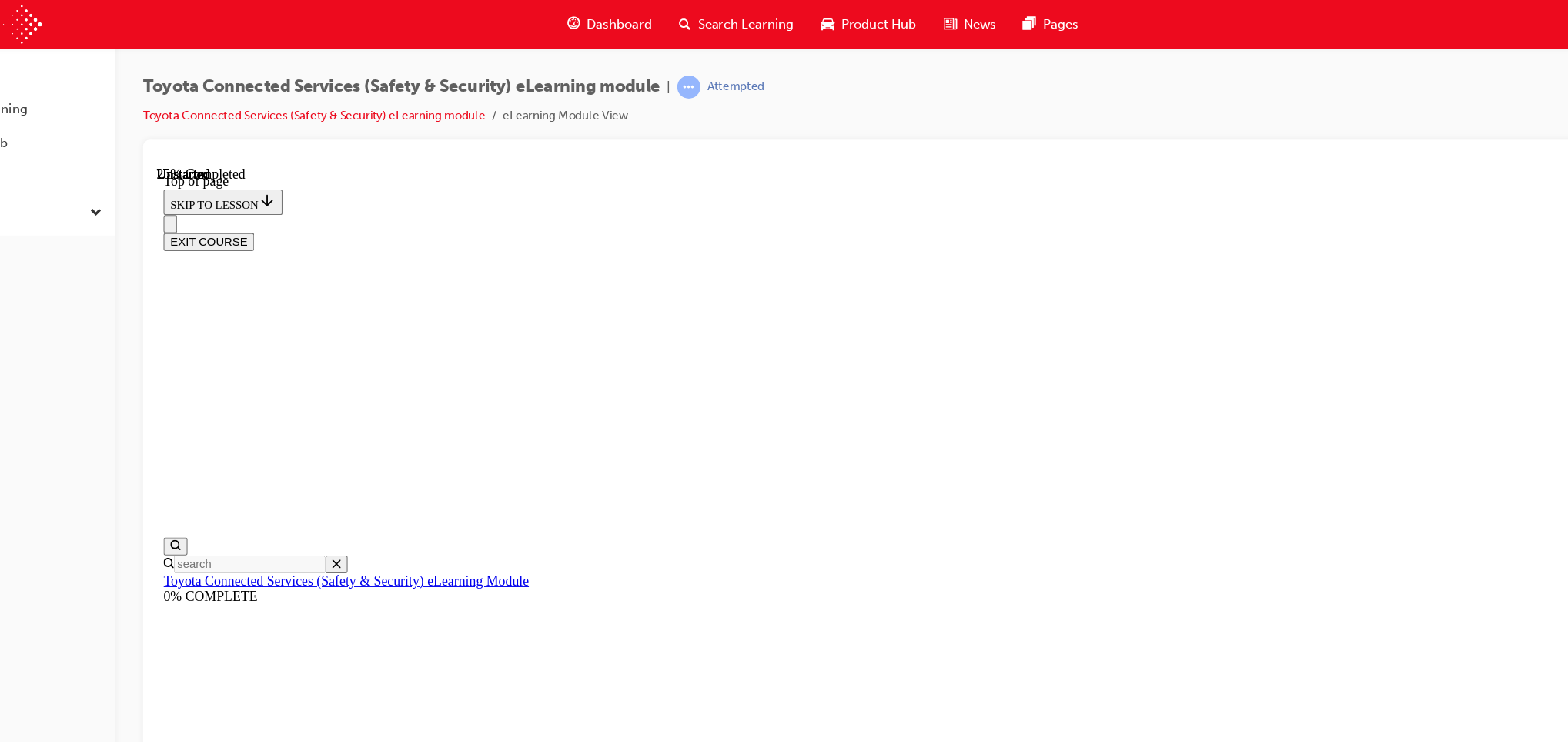
scroll to position [47, 0]
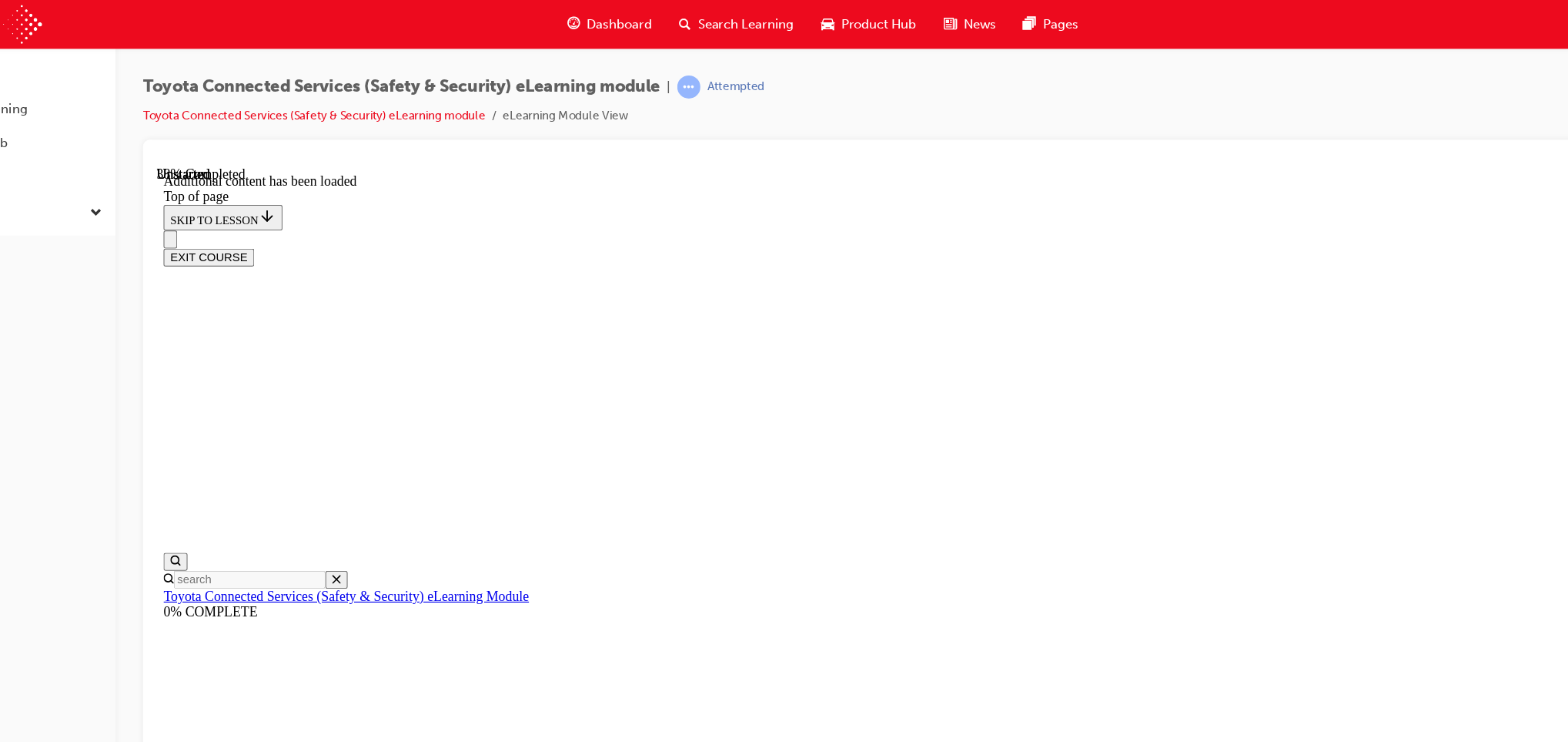
scroll to position [458, 0]
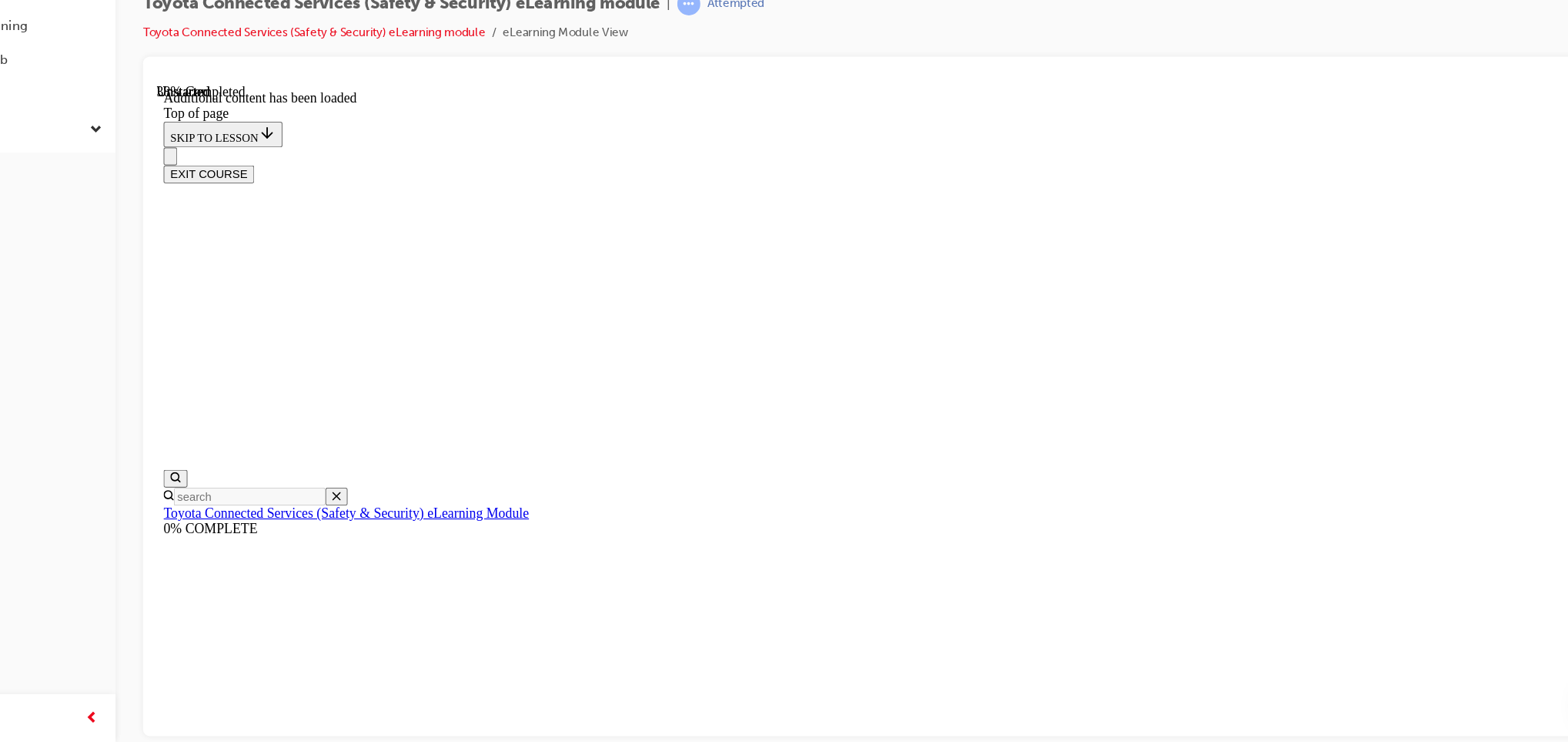
scroll to position [0, 0]
